Goal: Information Seeking & Learning: Understand process/instructions

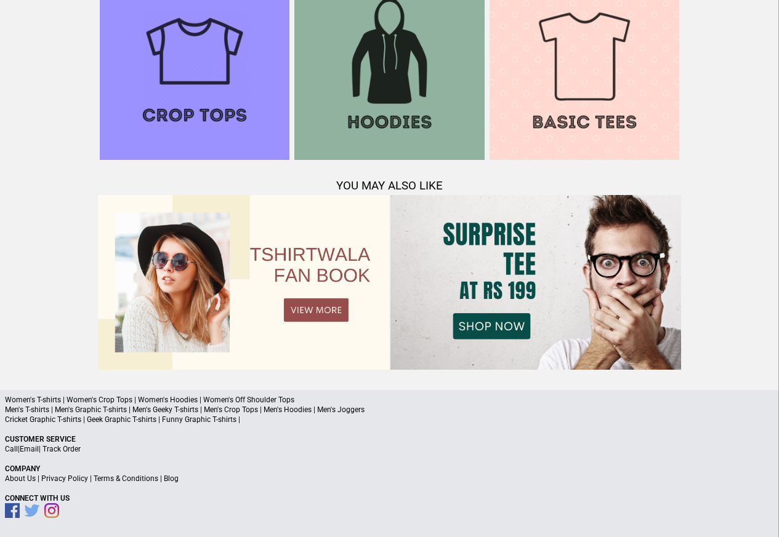
scroll to position [1188, 0]
click at [137, 479] on link "Terms & Conditions" at bounding box center [126, 478] width 65 height 9
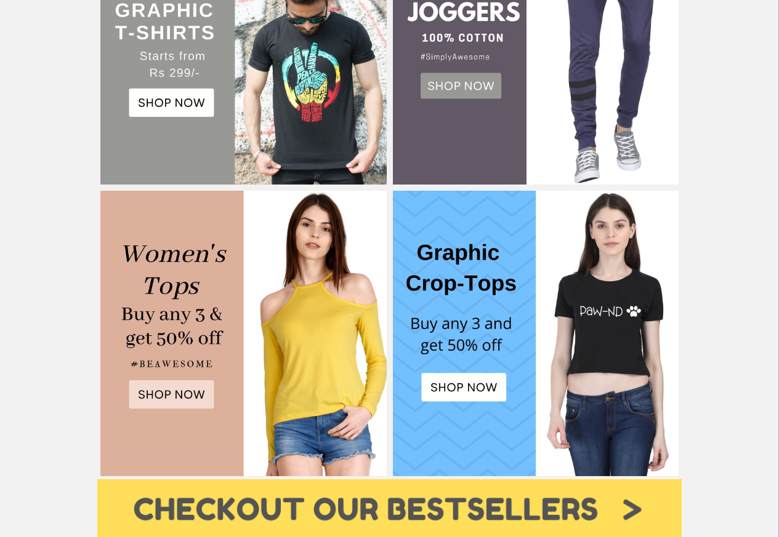
scroll to position [517, 0]
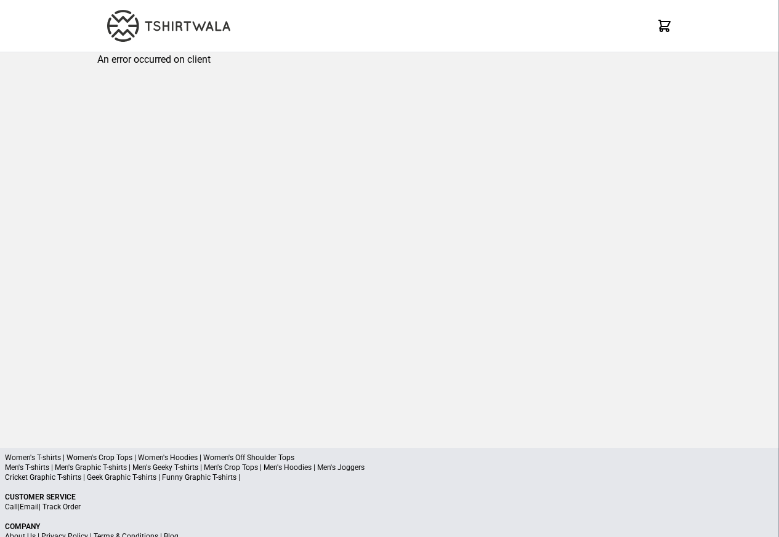
click at [68, 452] on div "Women's T-shirts | Women's Crop Tops | Women's Hoodies | Women's Off Shoulder T…" at bounding box center [389, 522] width 779 height 148
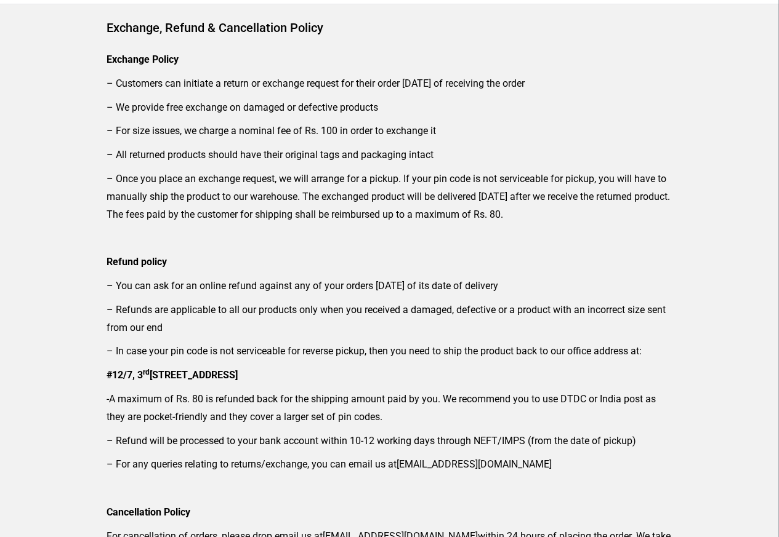
scroll to position [354, 0]
